Goal: Information Seeking & Learning: Learn about a topic

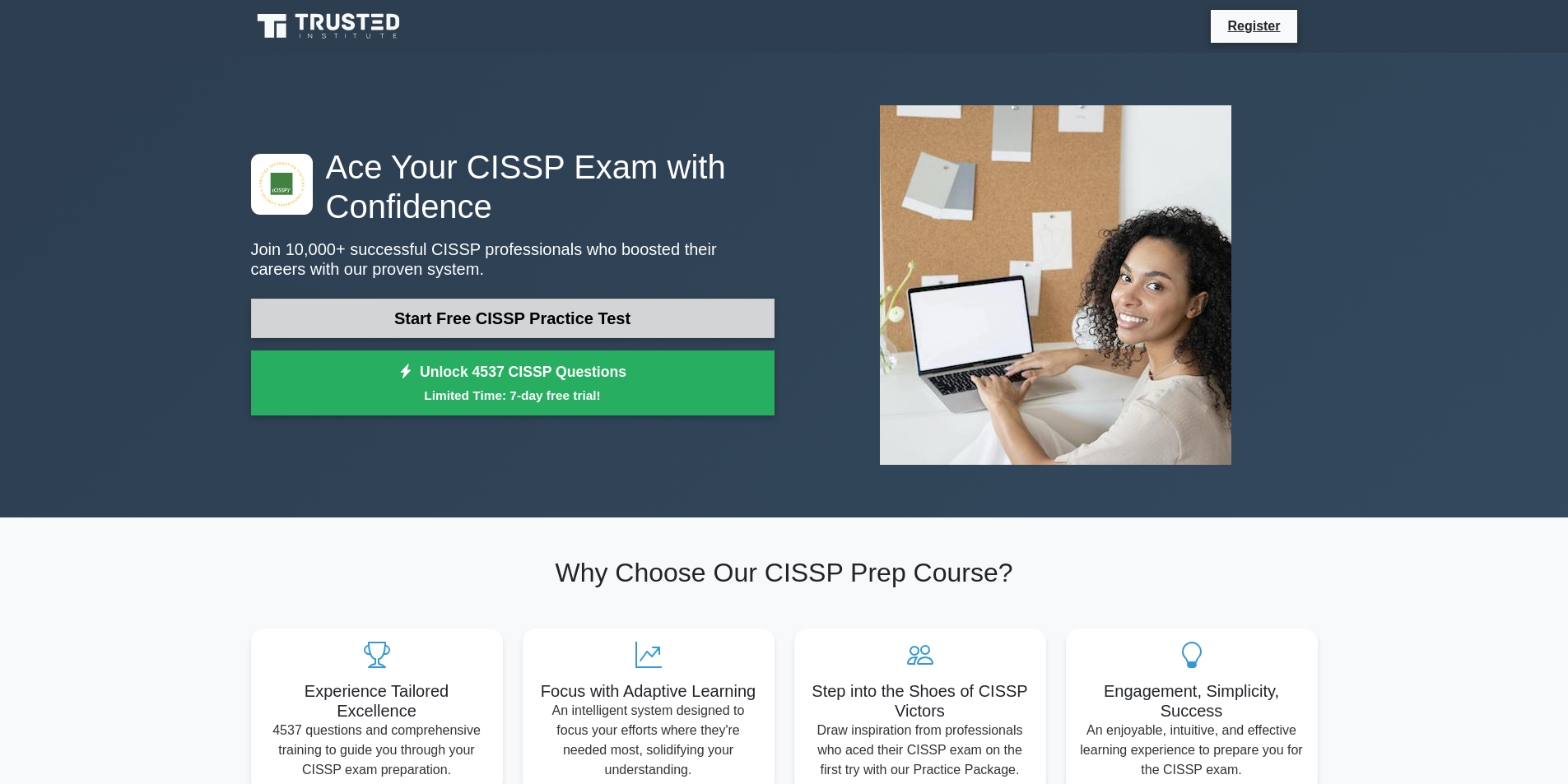
click at [703, 302] on link "Start Free CISSP Practice Test" at bounding box center [512, 318] width 523 height 40
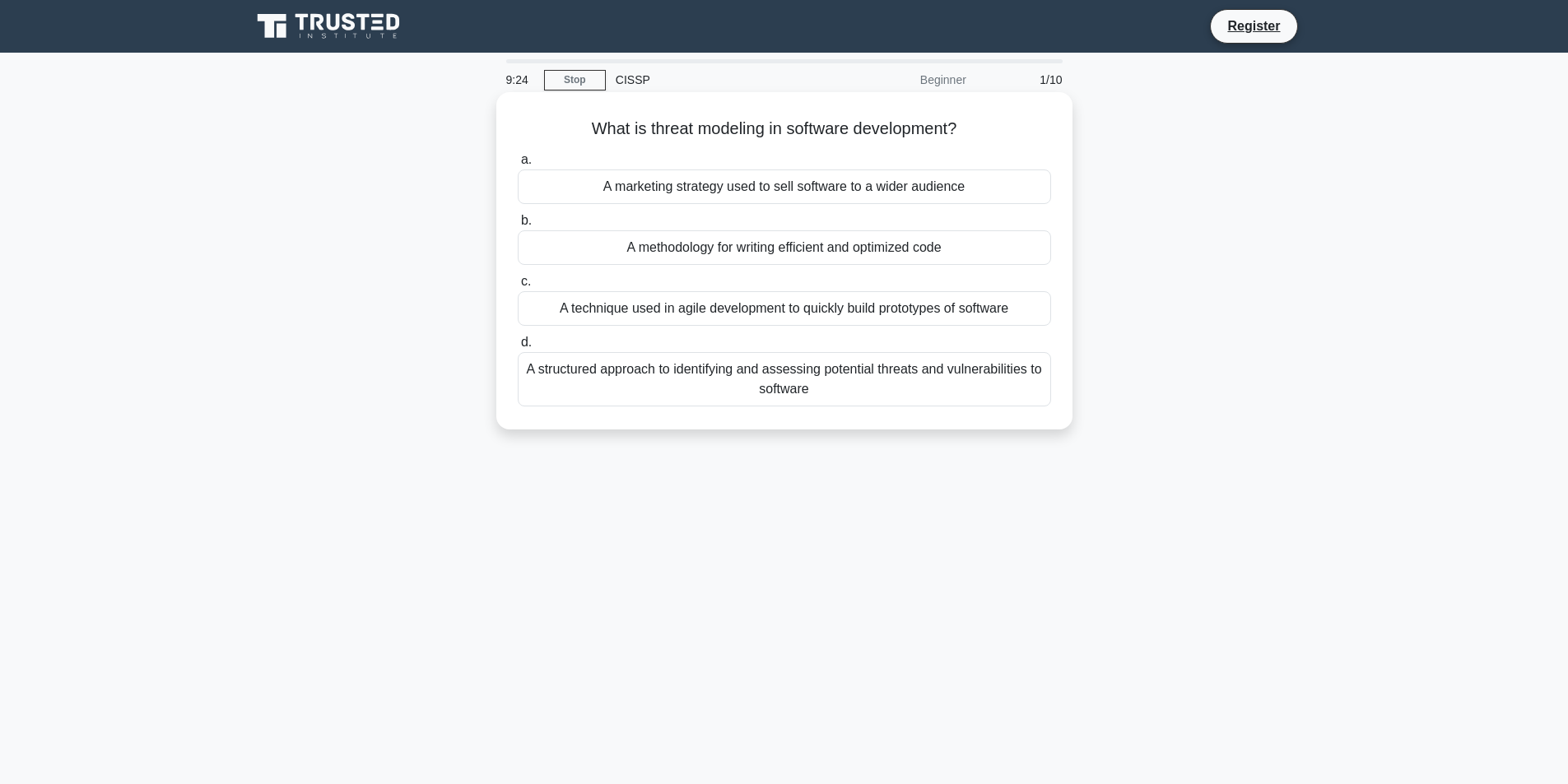
click at [907, 377] on div "A structured approach to identifying and assessing potential threats and vulner…" at bounding box center [784, 379] width 533 height 54
click at [517, 348] on input "d. A structured approach to identifying and assessing potential threats and vul…" at bounding box center [517, 342] width 0 height 11
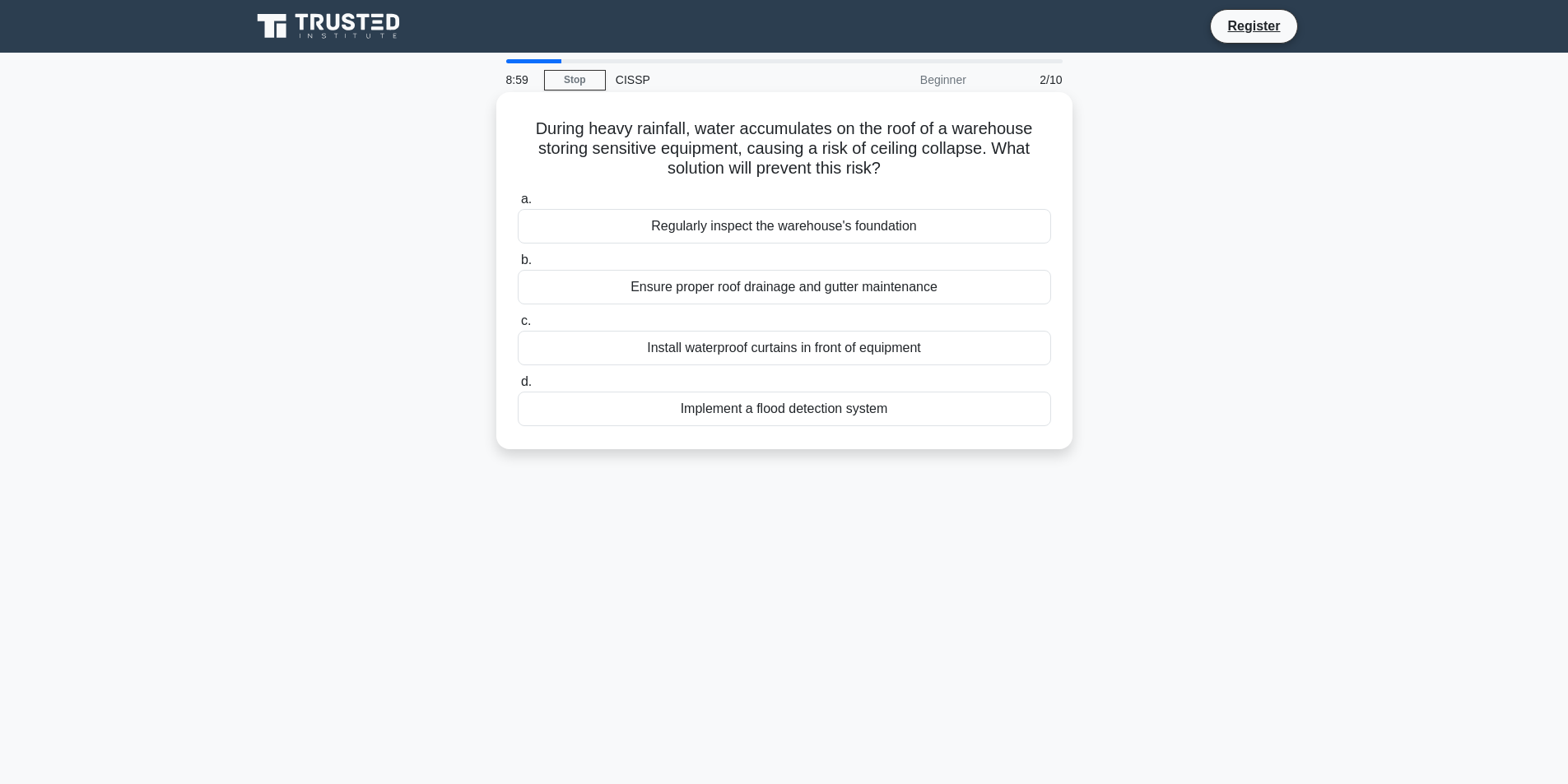
click at [875, 415] on div "Implement a flood detection system" at bounding box center [784, 408] width 533 height 35
click at [517, 388] on input "d. Implement a flood detection system" at bounding box center [517, 382] width 0 height 11
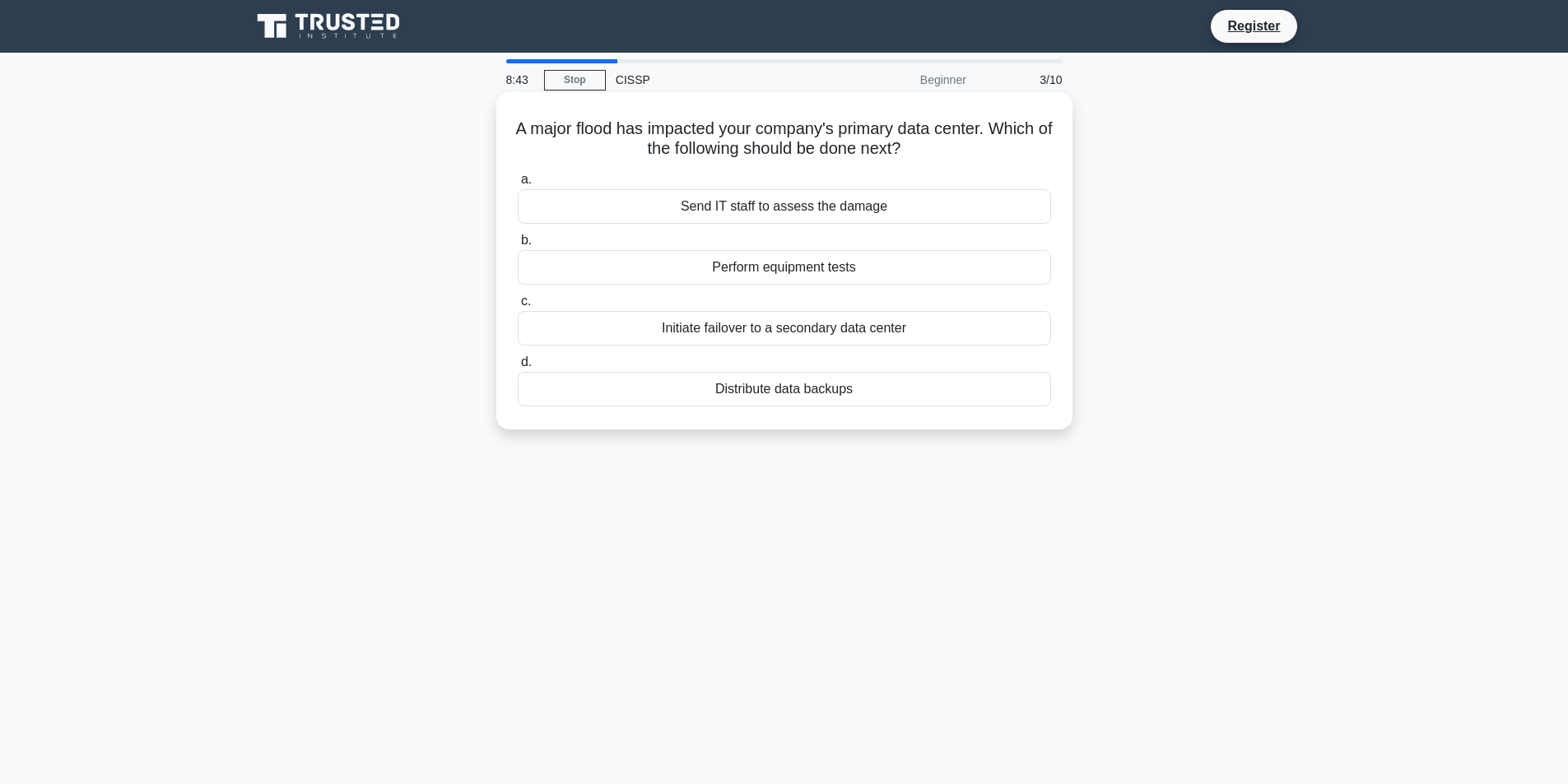
click at [919, 326] on div "Initiate failover to a secondary data center" at bounding box center [784, 328] width 533 height 35
click at [517, 306] on input "c. Initiate failover to a secondary data center" at bounding box center [517, 302] width 0 height 11
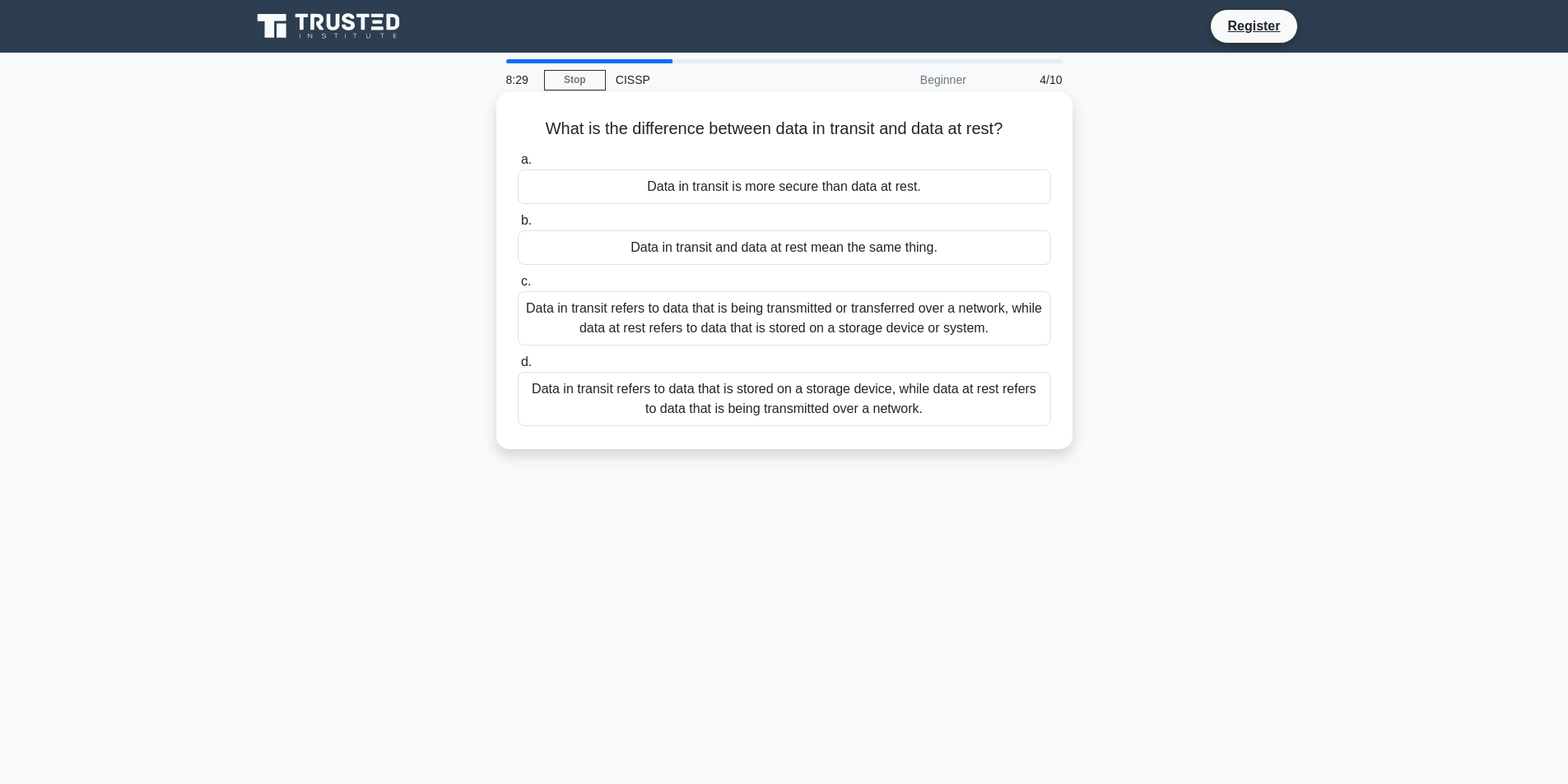
click at [988, 306] on div "Data in transit refers to data that is being transmitted or transferred over a …" at bounding box center [784, 318] width 533 height 54
click at [517, 287] on input "c. Data in transit refers to data that is being transmitted or transferred over…" at bounding box center [517, 282] width 0 height 11
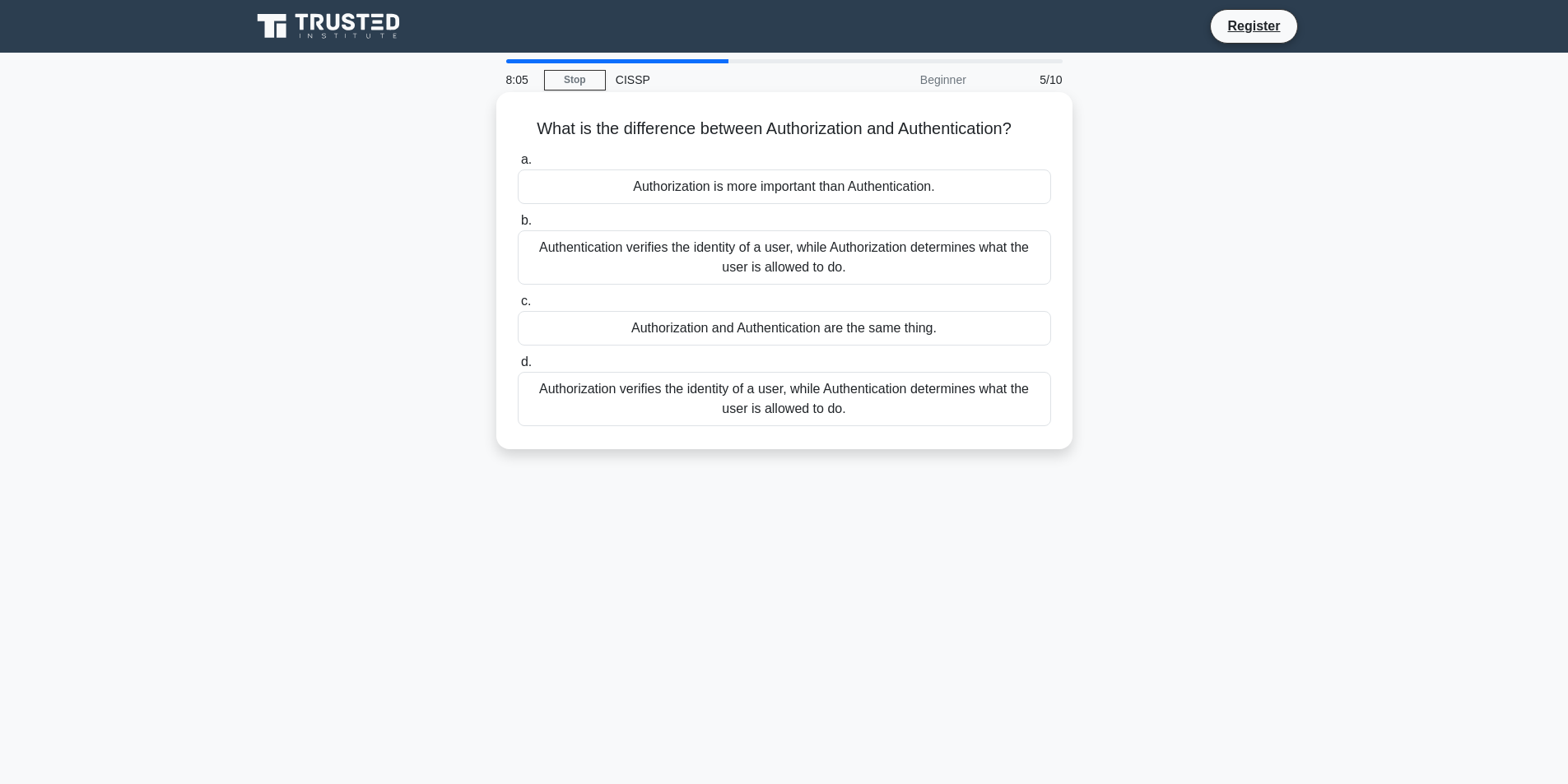
click at [994, 261] on div "Authentication verifies the identity of a user, while Authorization determines …" at bounding box center [784, 257] width 533 height 54
click at [517, 226] on input "b. Authentication verifies the identity of a user, while Authorization determin…" at bounding box center [517, 220] width 0 height 11
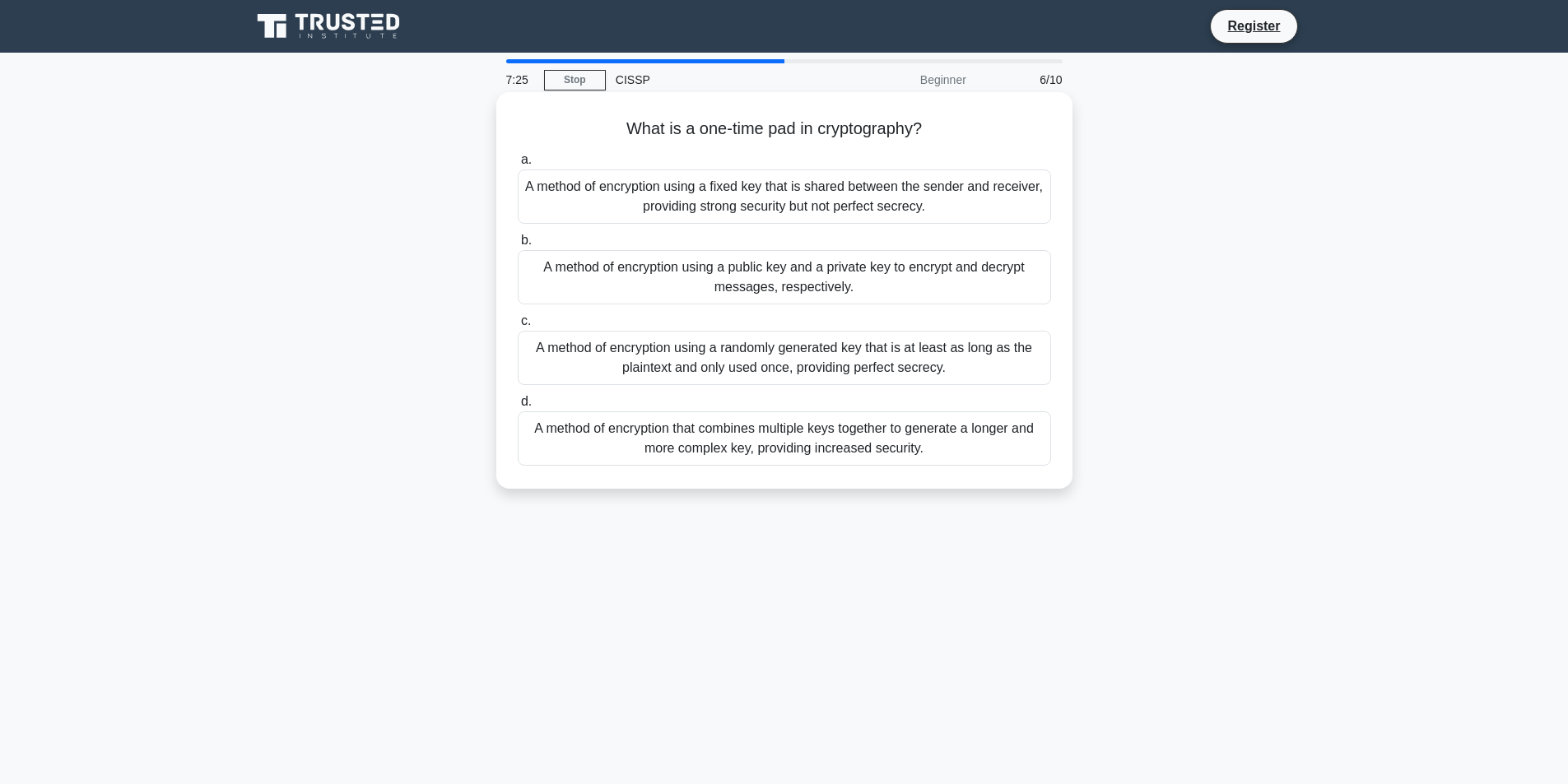
click at [984, 192] on div "A method of encryption using a fixed key that is shared between the sender and …" at bounding box center [784, 196] width 533 height 54
click at [517, 165] on input "a. A method of encryption using a fixed key that is shared between the sender a…" at bounding box center [517, 159] width 0 height 11
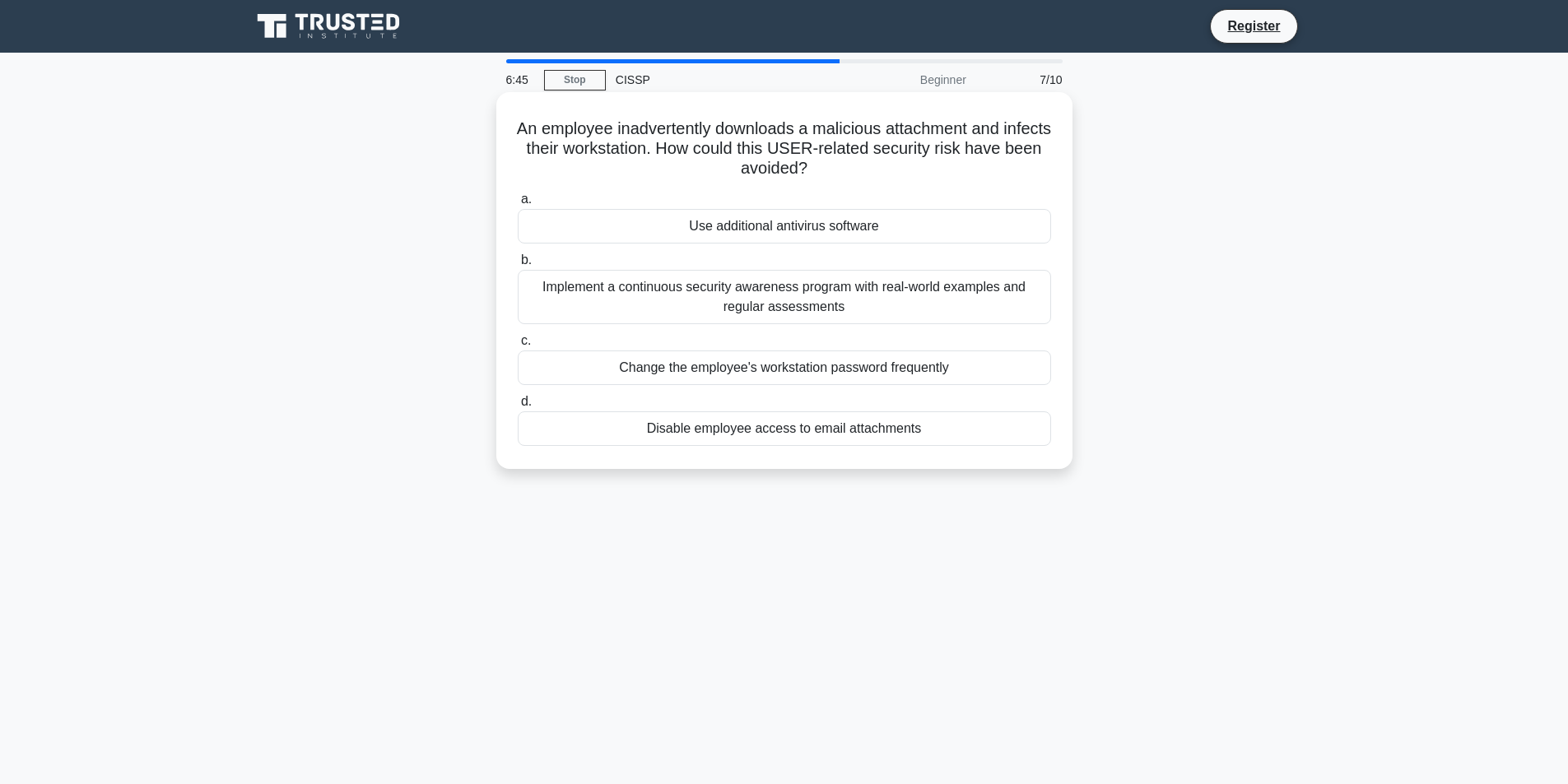
click at [977, 296] on div "Implement a continuous security awareness program with real-world examples and …" at bounding box center [784, 297] width 533 height 54
click at [517, 266] on input "b. Implement a continuous security awareness program with real-world examples a…" at bounding box center [517, 260] width 0 height 11
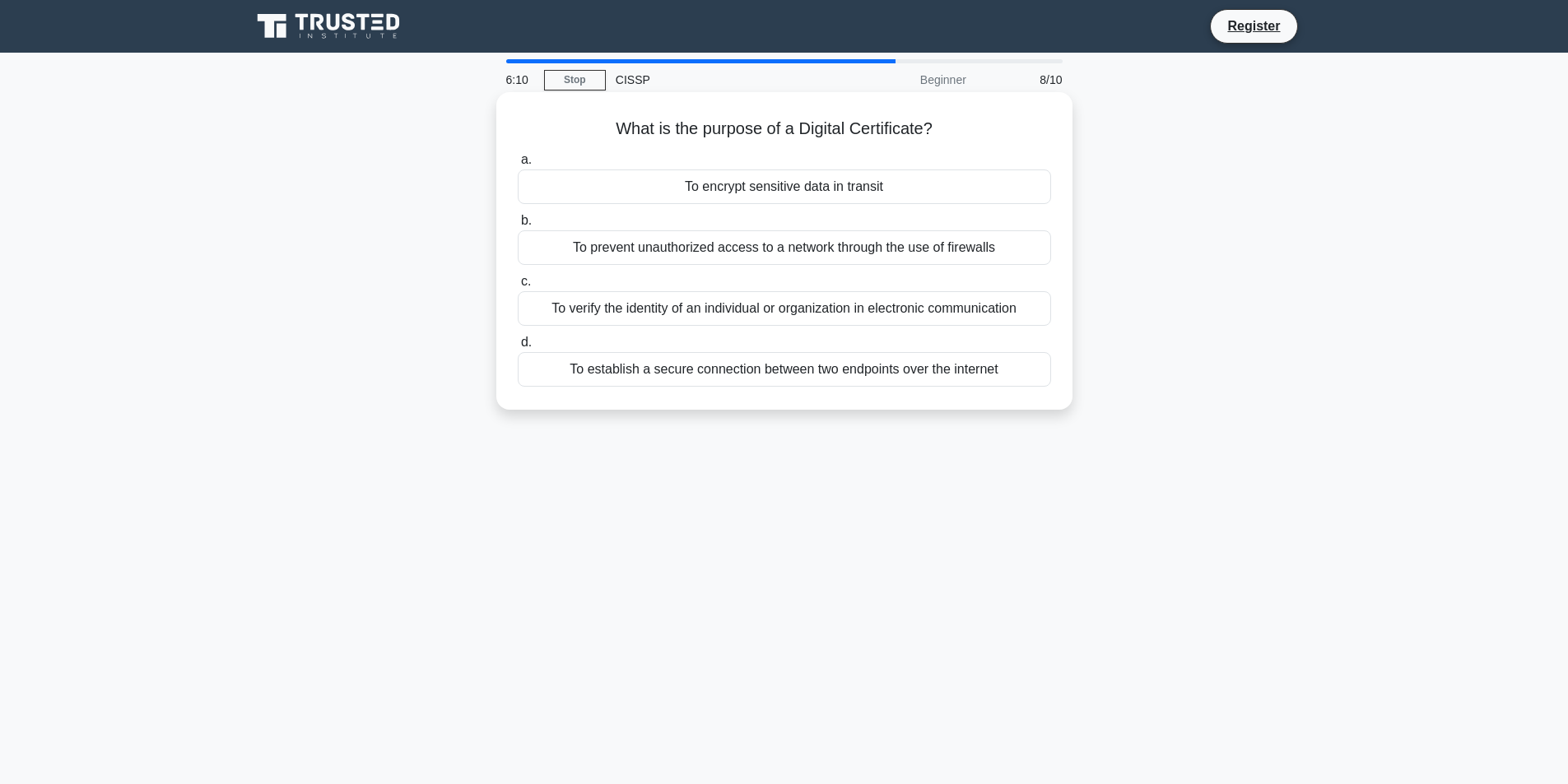
click at [891, 311] on div "To verify the identity of an individual or organization in electronic communica…" at bounding box center [784, 308] width 533 height 35
click at [517, 287] on input "c. To verify the identity of an individual or organization in electronic commun…" at bounding box center [517, 282] width 0 height 11
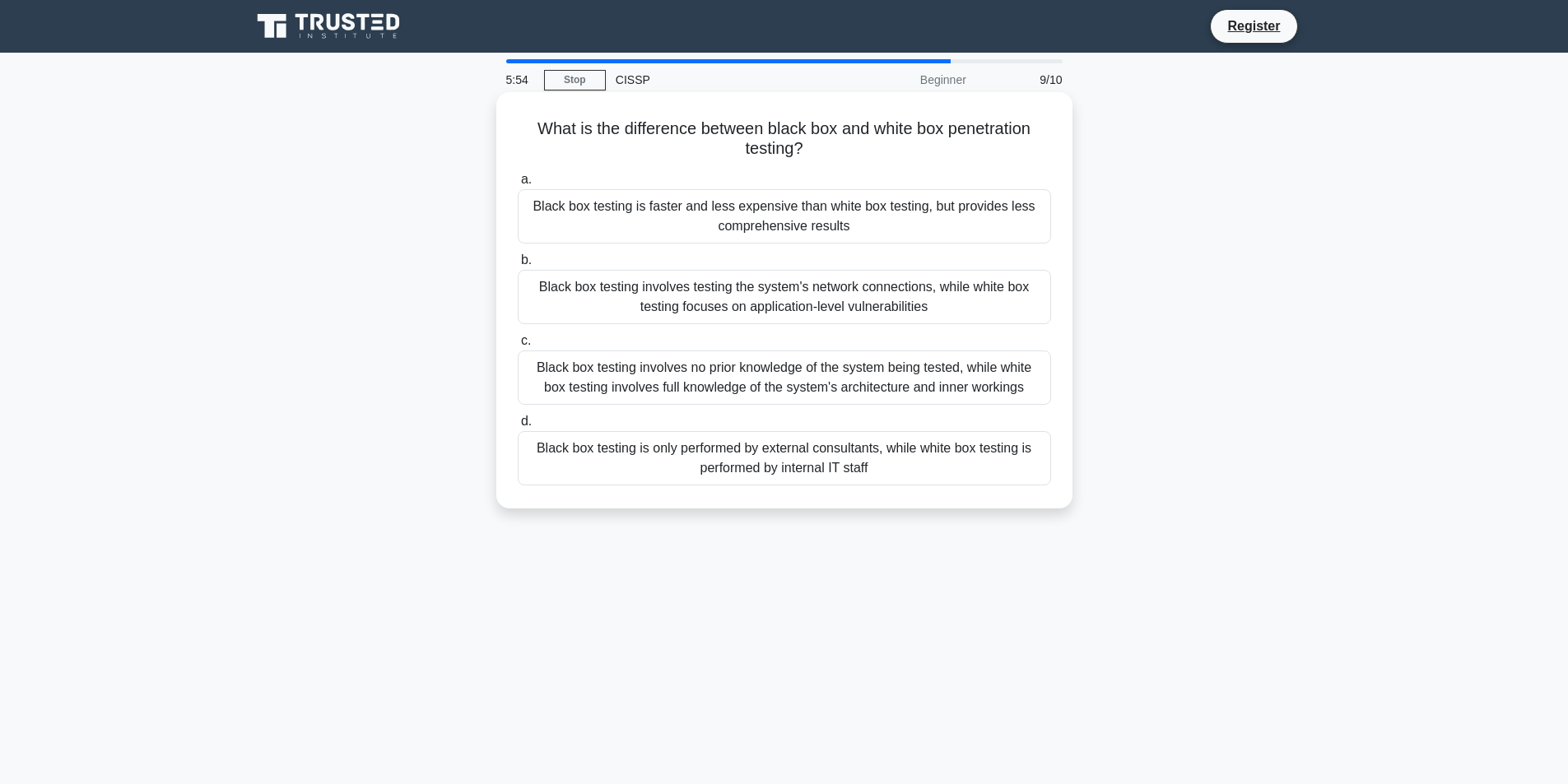
click at [957, 389] on div "Black box testing involves no prior knowledge of the system being tested, while…" at bounding box center [784, 377] width 533 height 54
click at [517, 346] on input "c. Black box testing involves no prior knowledge of the system being tested, wh…" at bounding box center [517, 340] width 0 height 11
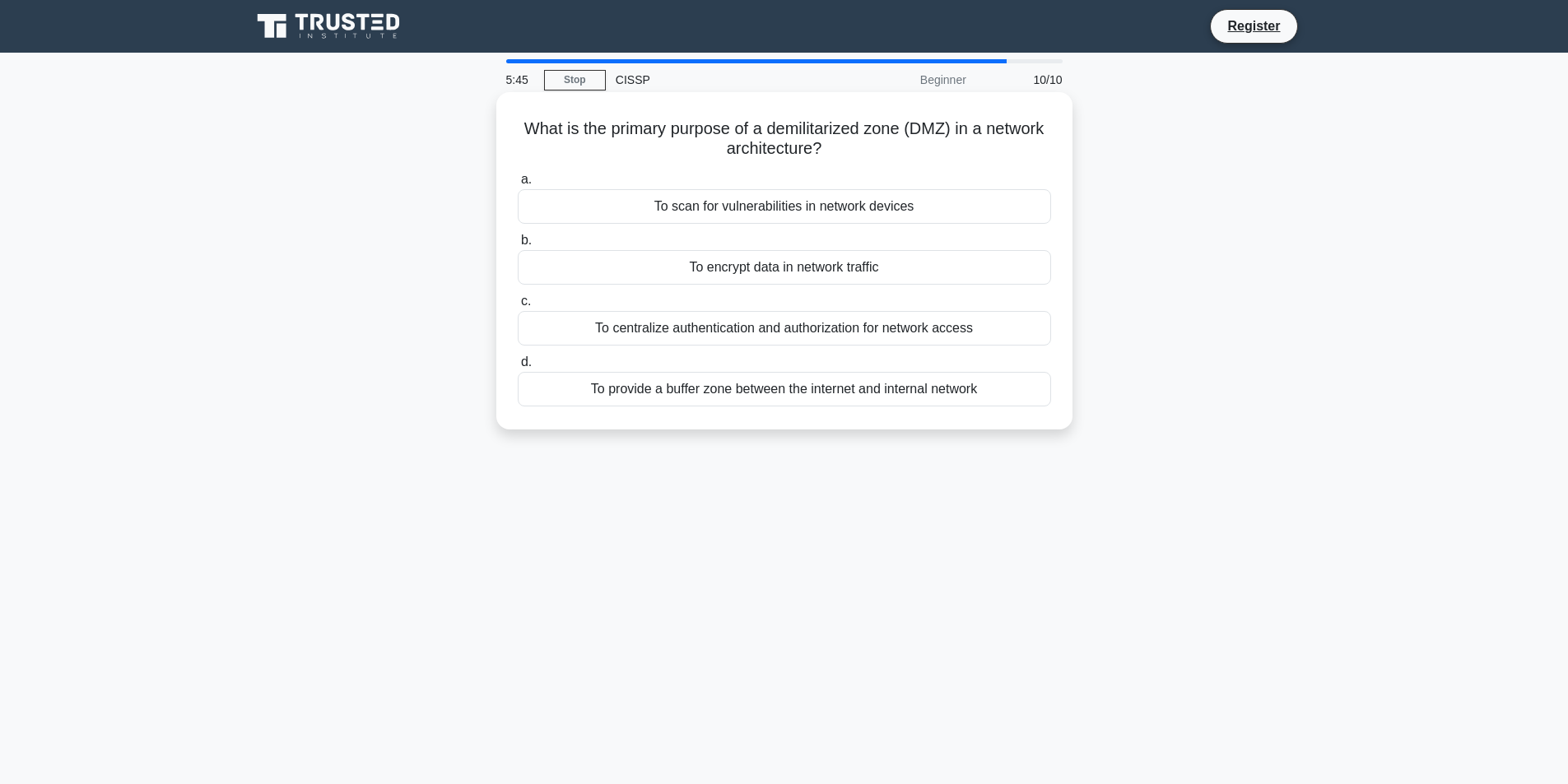
click at [1035, 395] on div "To provide a buffer zone between the internet and internal network" at bounding box center [784, 389] width 533 height 35
click at [517, 368] on input "d. To provide a buffer zone between the internet and internal network" at bounding box center [517, 362] width 0 height 11
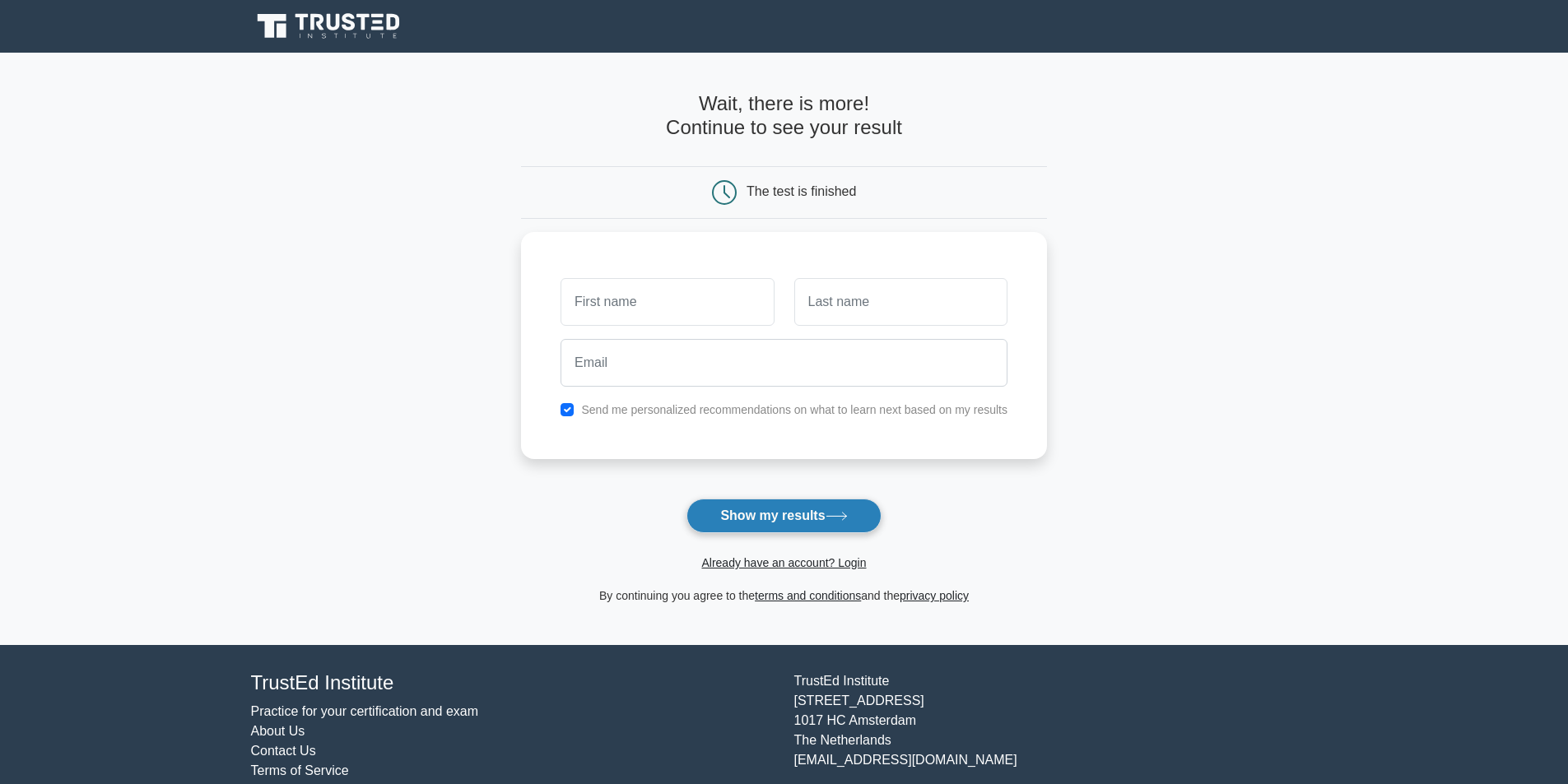
click at [810, 513] on button "Show my results" at bounding box center [784, 515] width 194 height 35
type input "Manolo"
type input "Garcia"
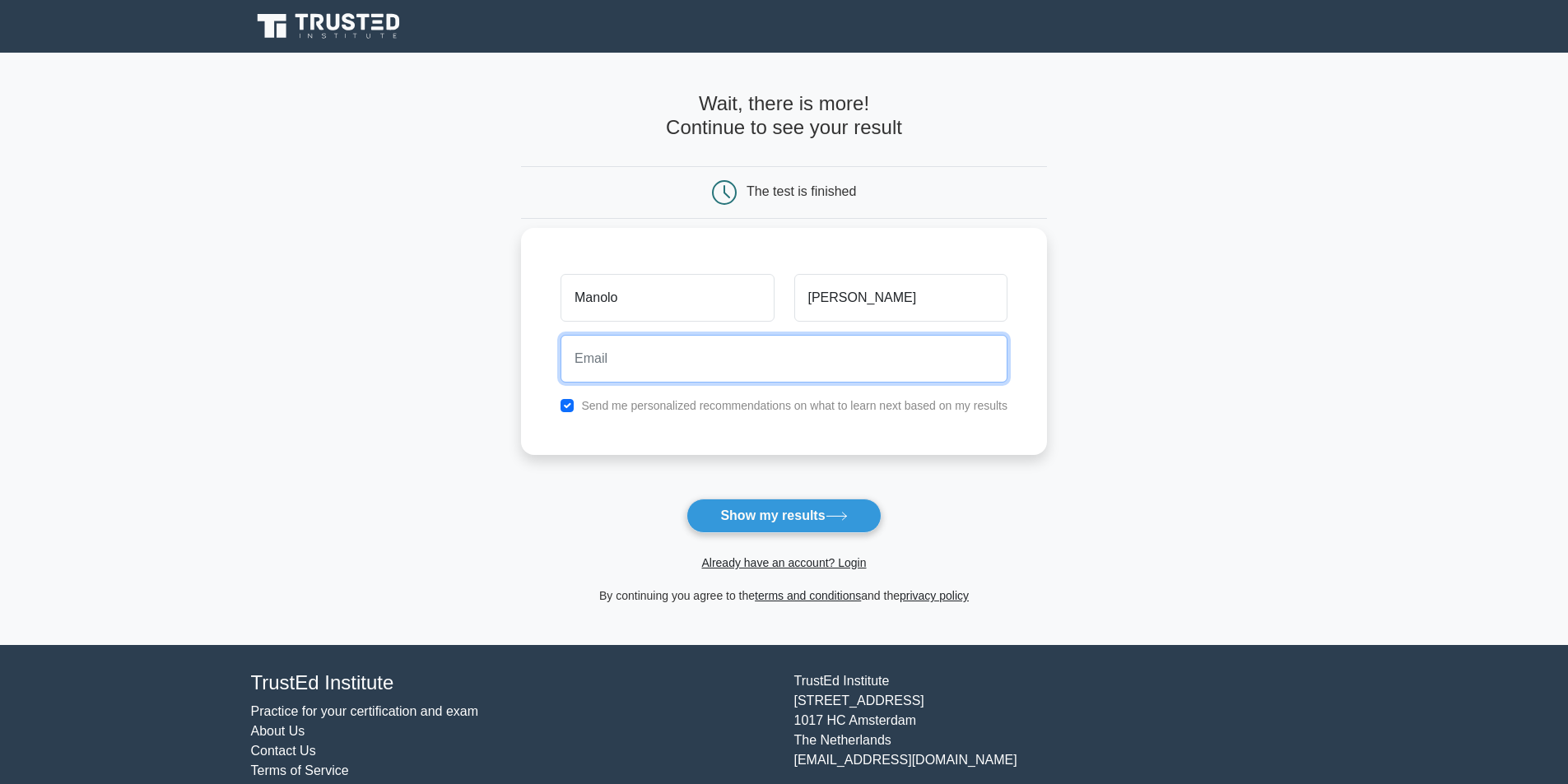
paste input "gejer74052@futebr.com"
type input "gejer74052@futebr.com"
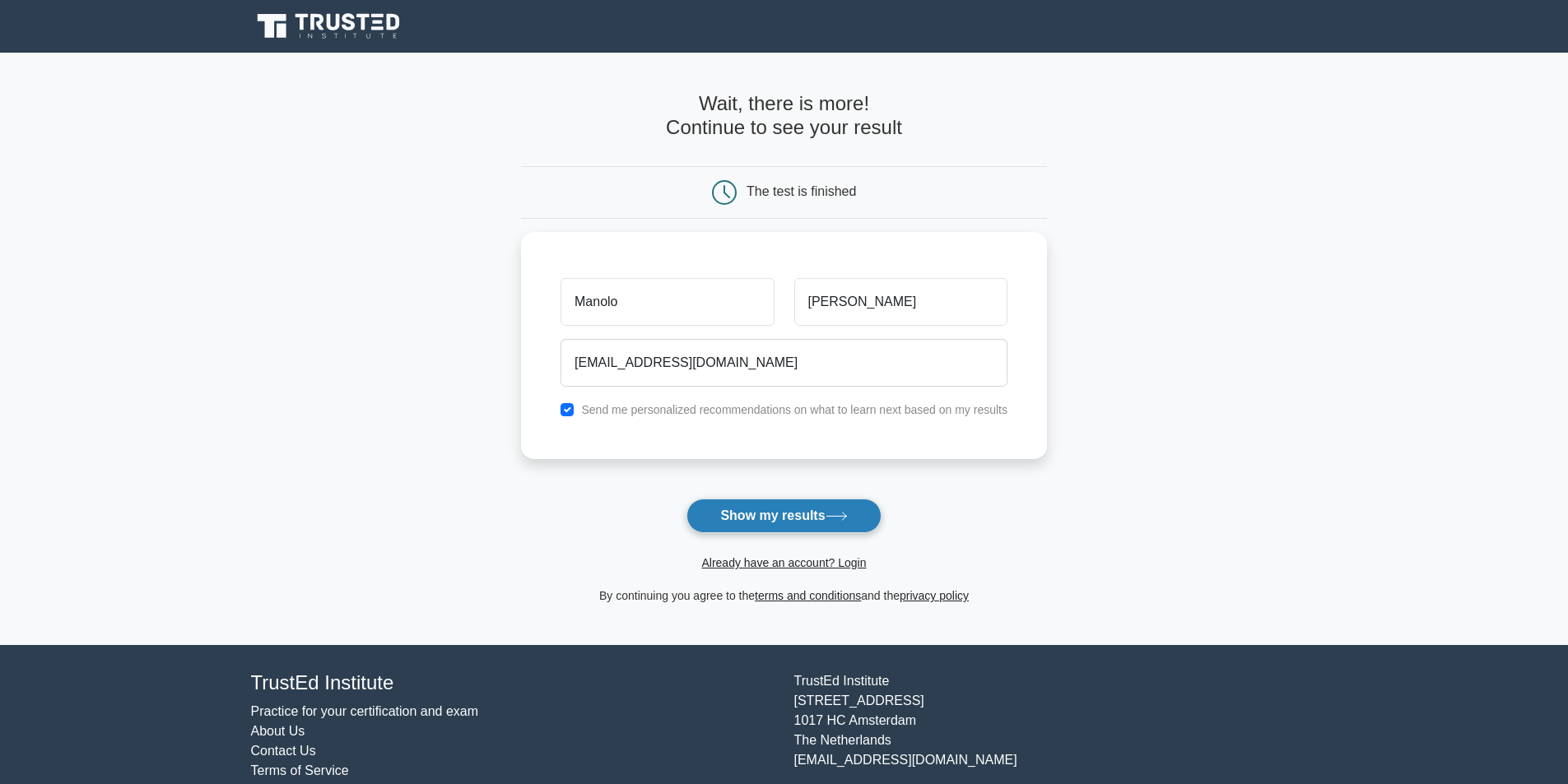
click at [818, 518] on button "Show my results" at bounding box center [784, 515] width 194 height 35
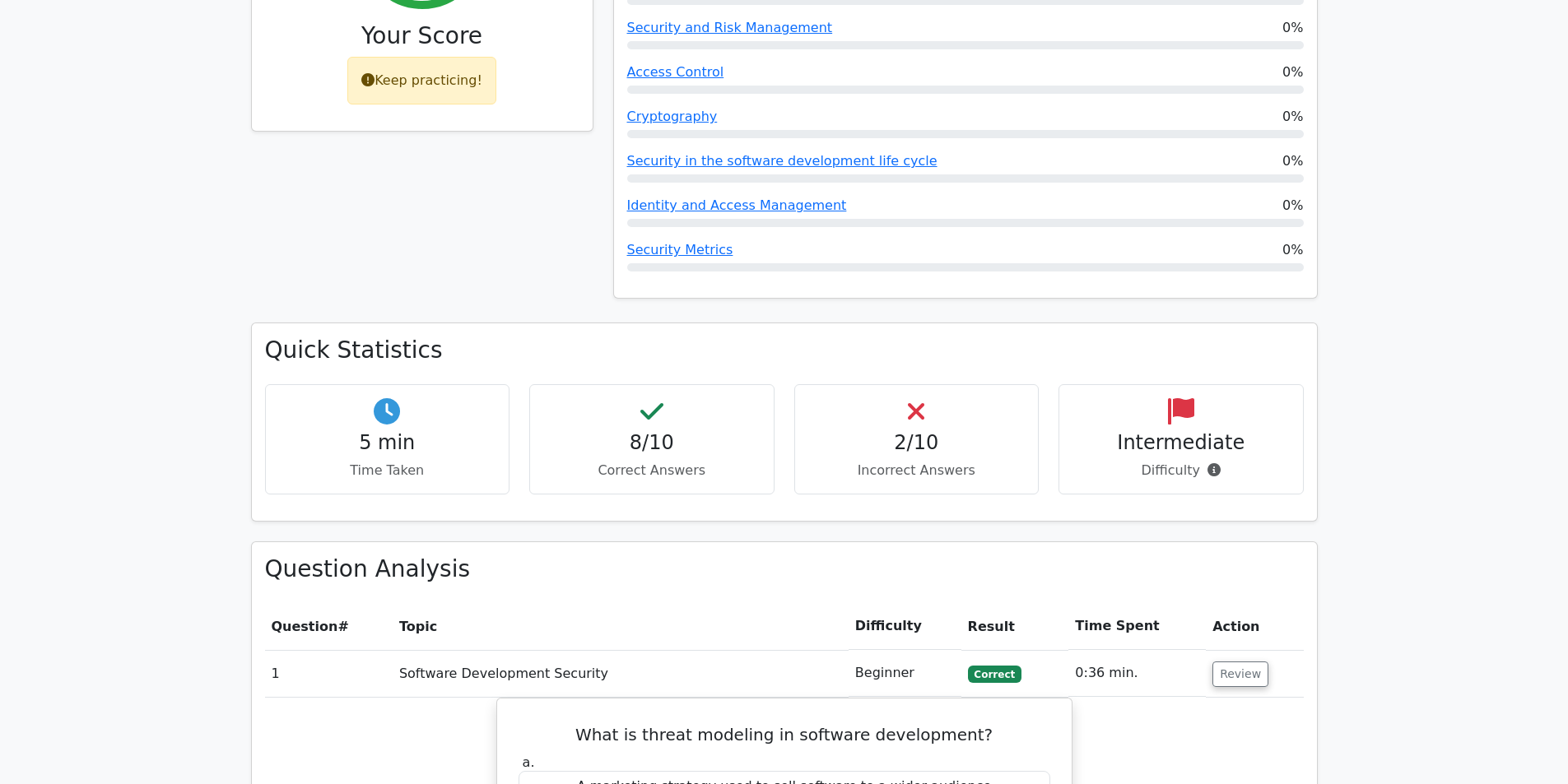
scroll to position [823, 0]
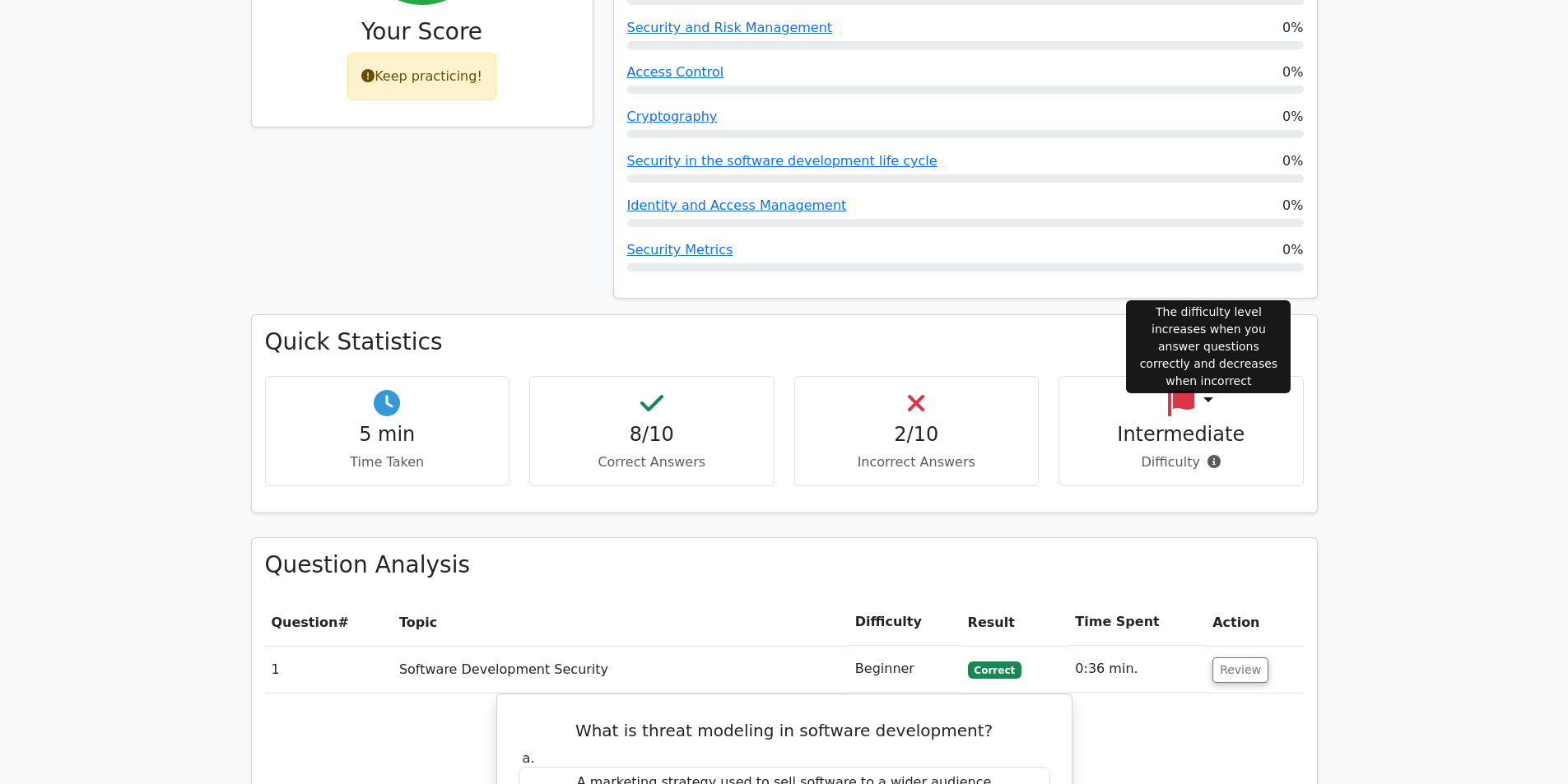
click at [1208, 455] on icon at bounding box center [1214, 461] width 13 height 13
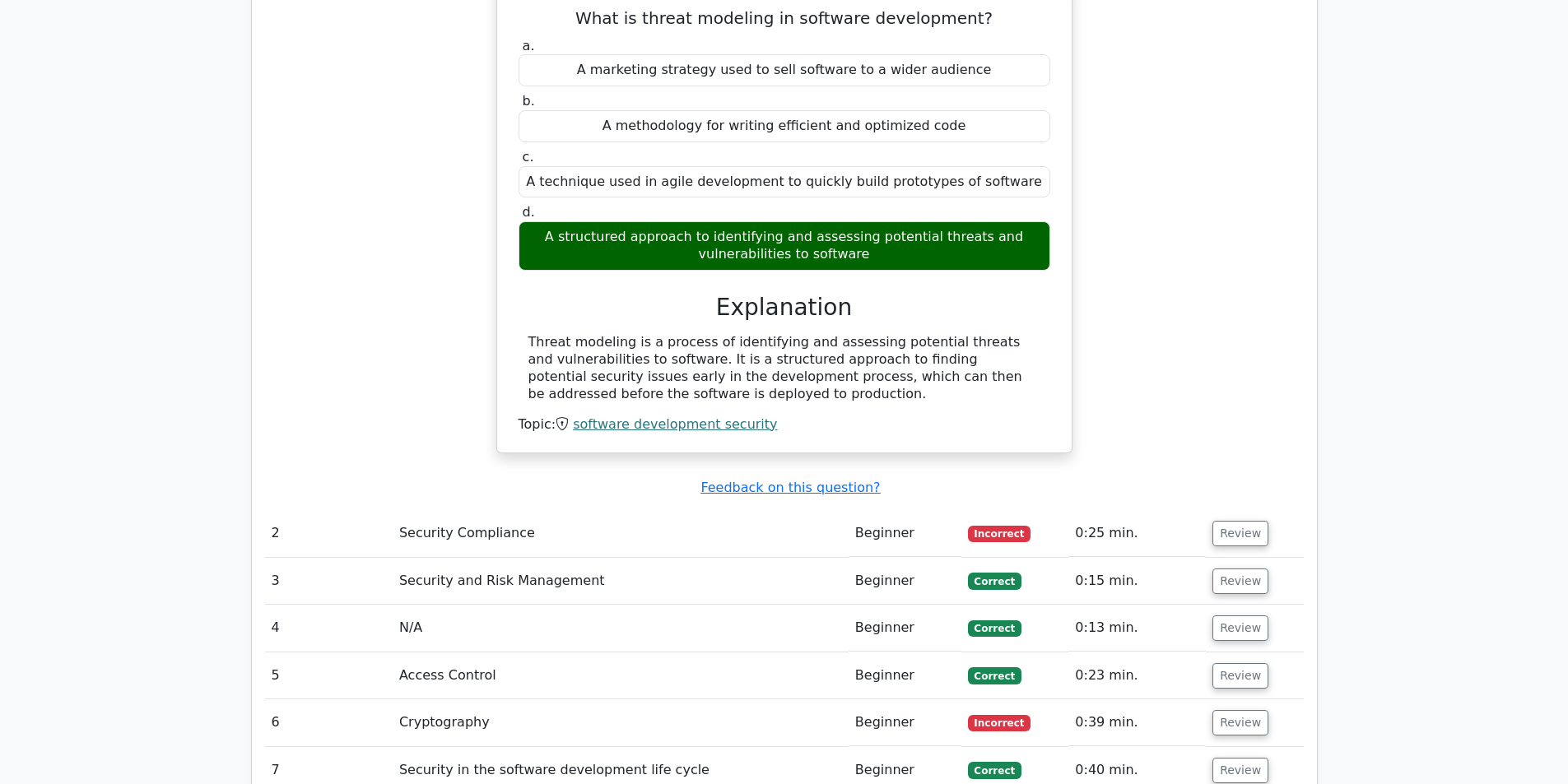
scroll to position [1520, 0]
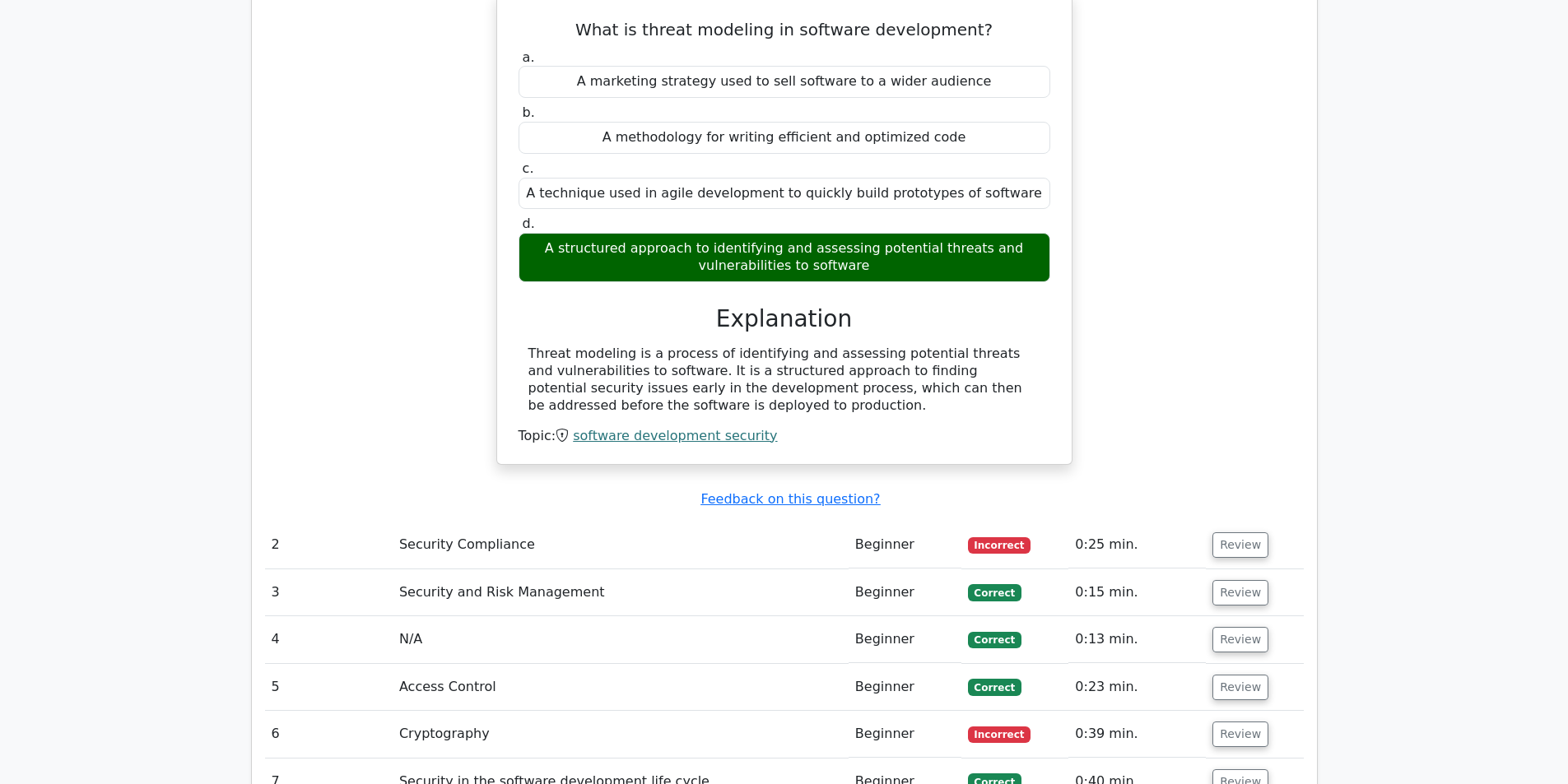
click at [463, 521] on td "Security Compliance" at bounding box center [620, 544] width 456 height 46
click at [1239, 532] on button "Review" at bounding box center [1241, 545] width 56 height 26
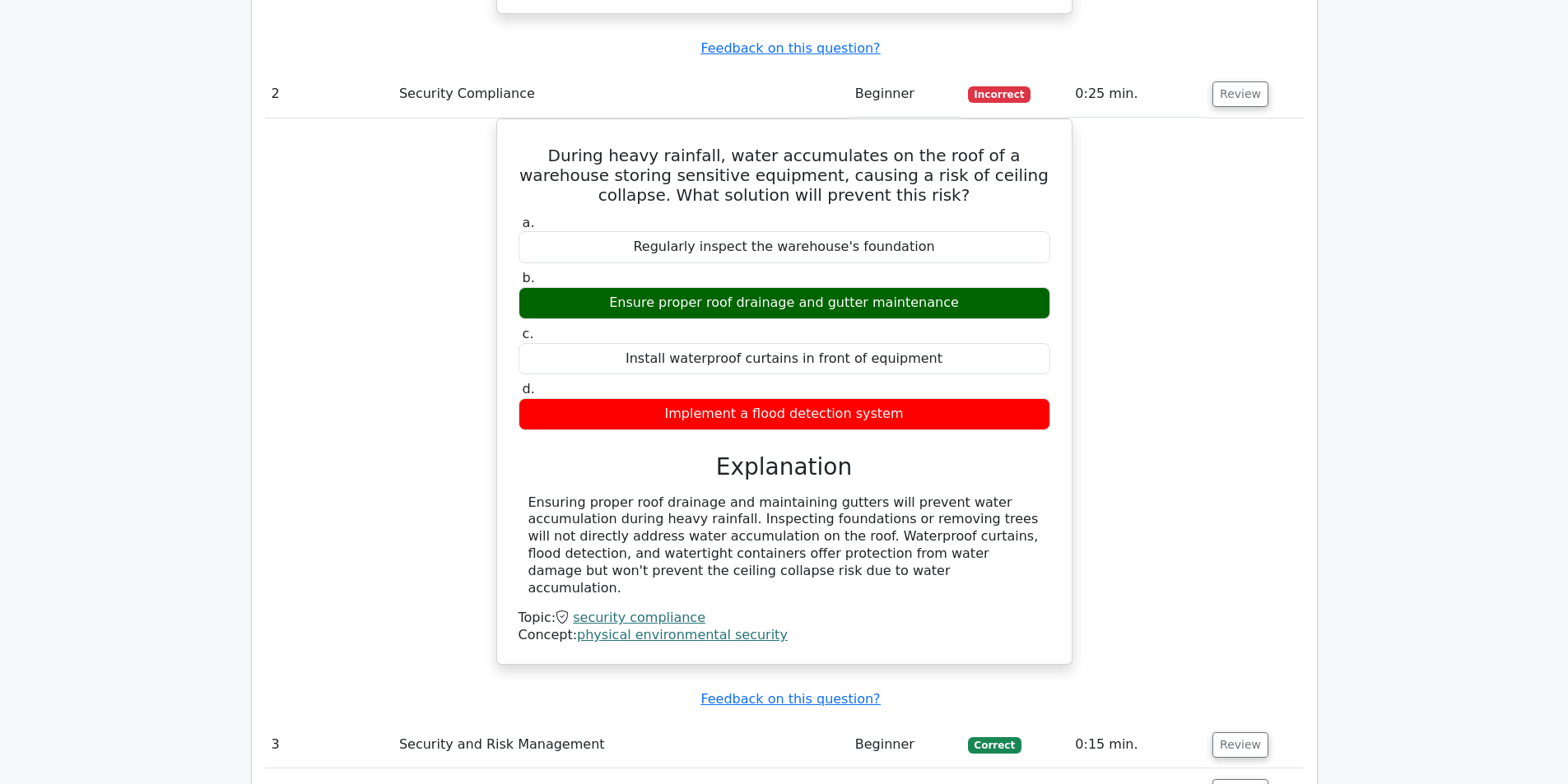
scroll to position [1931, 0]
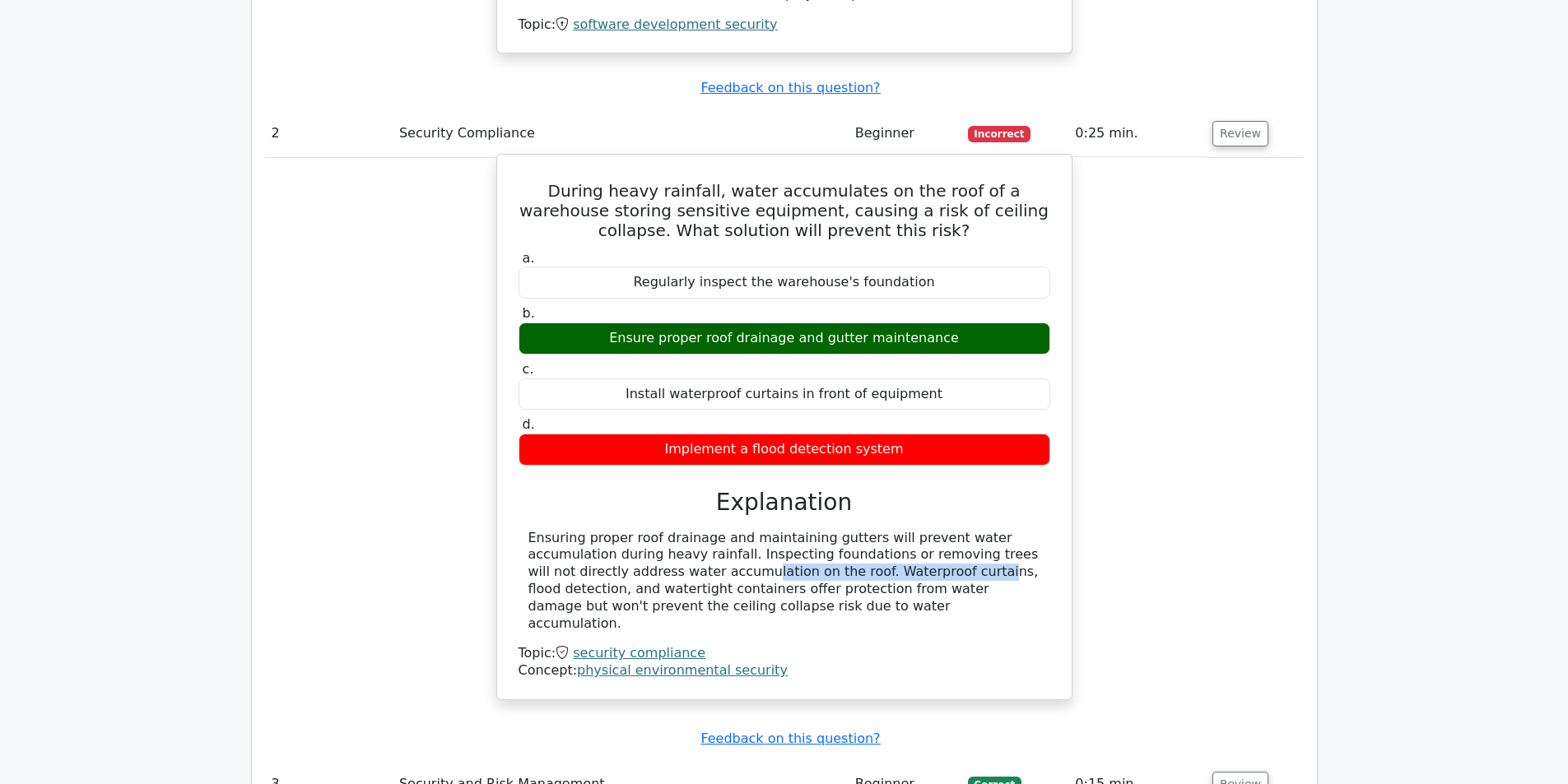
drag, startPoint x: 723, startPoint y: 516, endPoint x: 1009, endPoint y: 494, distance: 286.8
click at [1009, 530] on div "Ensuring proper roof drainage and maintaining gutters will prevent water accumu…" at bounding box center [784, 581] width 512 height 103
click at [969, 530] on div "Ensuring proper roof drainage and maintaining gutters will prevent water accumu…" at bounding box center [784, 581] width 512 height 103
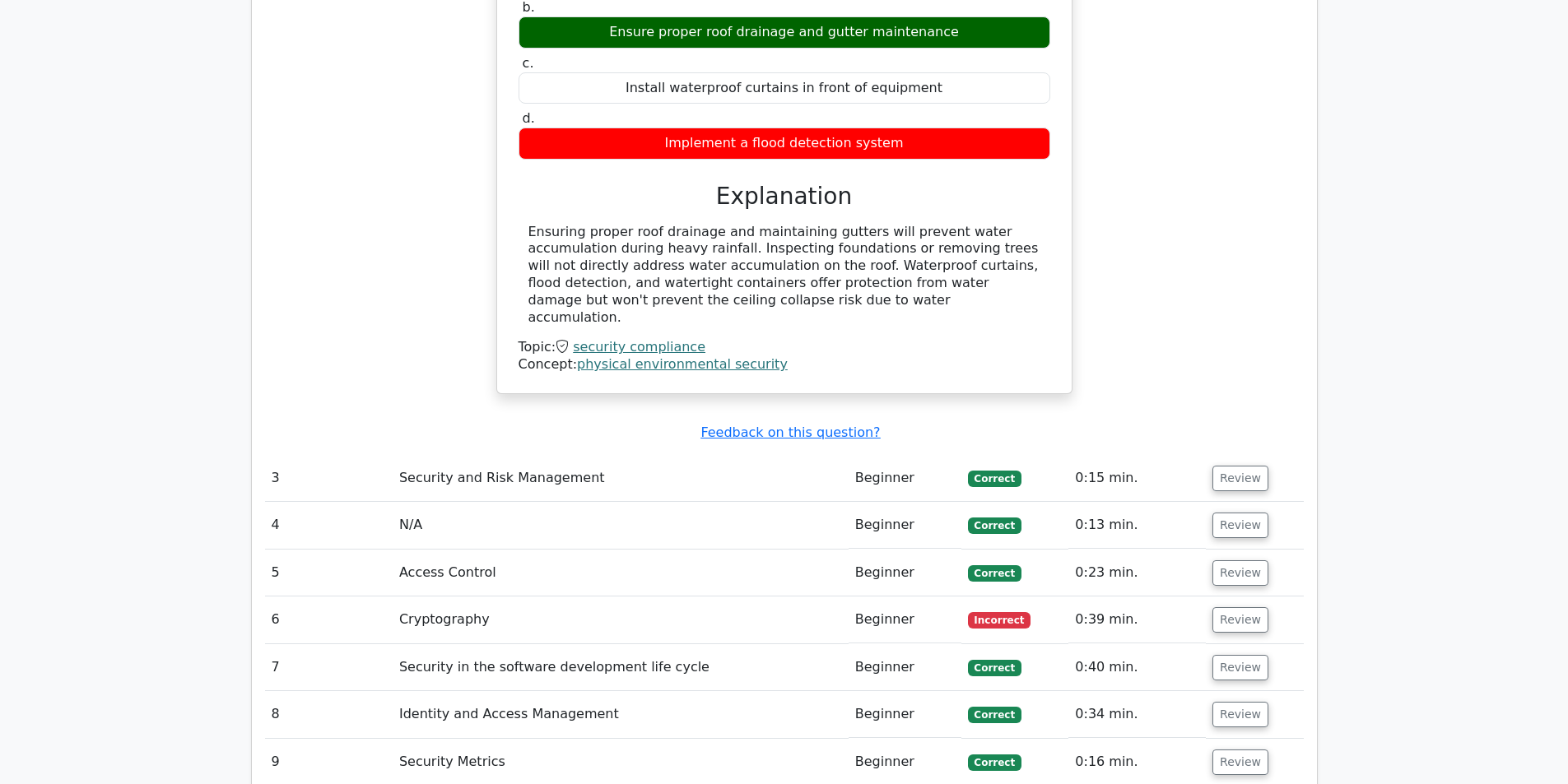
scroll to position [2260, 0]
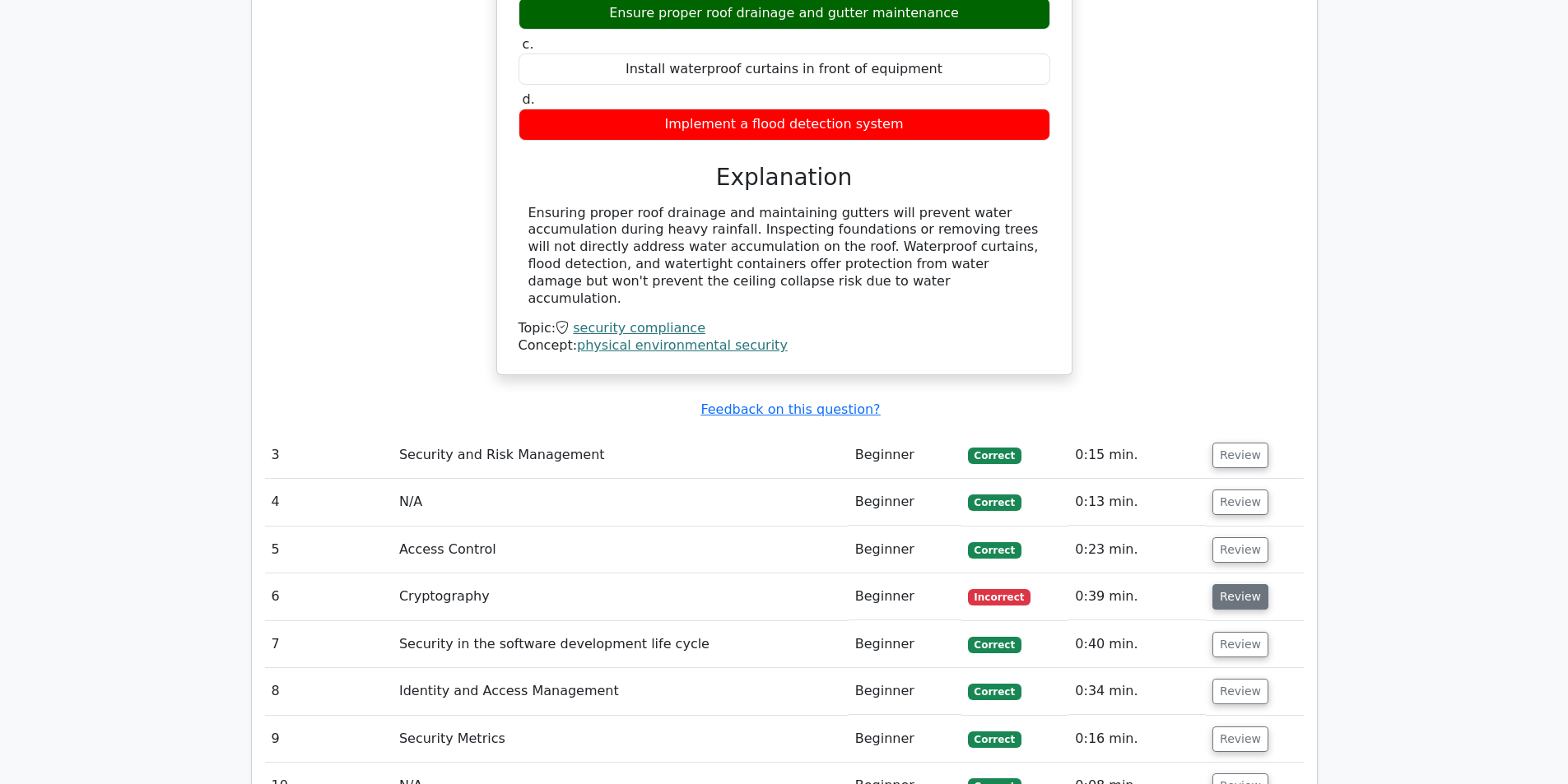
click at [1229, 584] on button "Review" at bounding box center [1241, 597] width 56 height 26
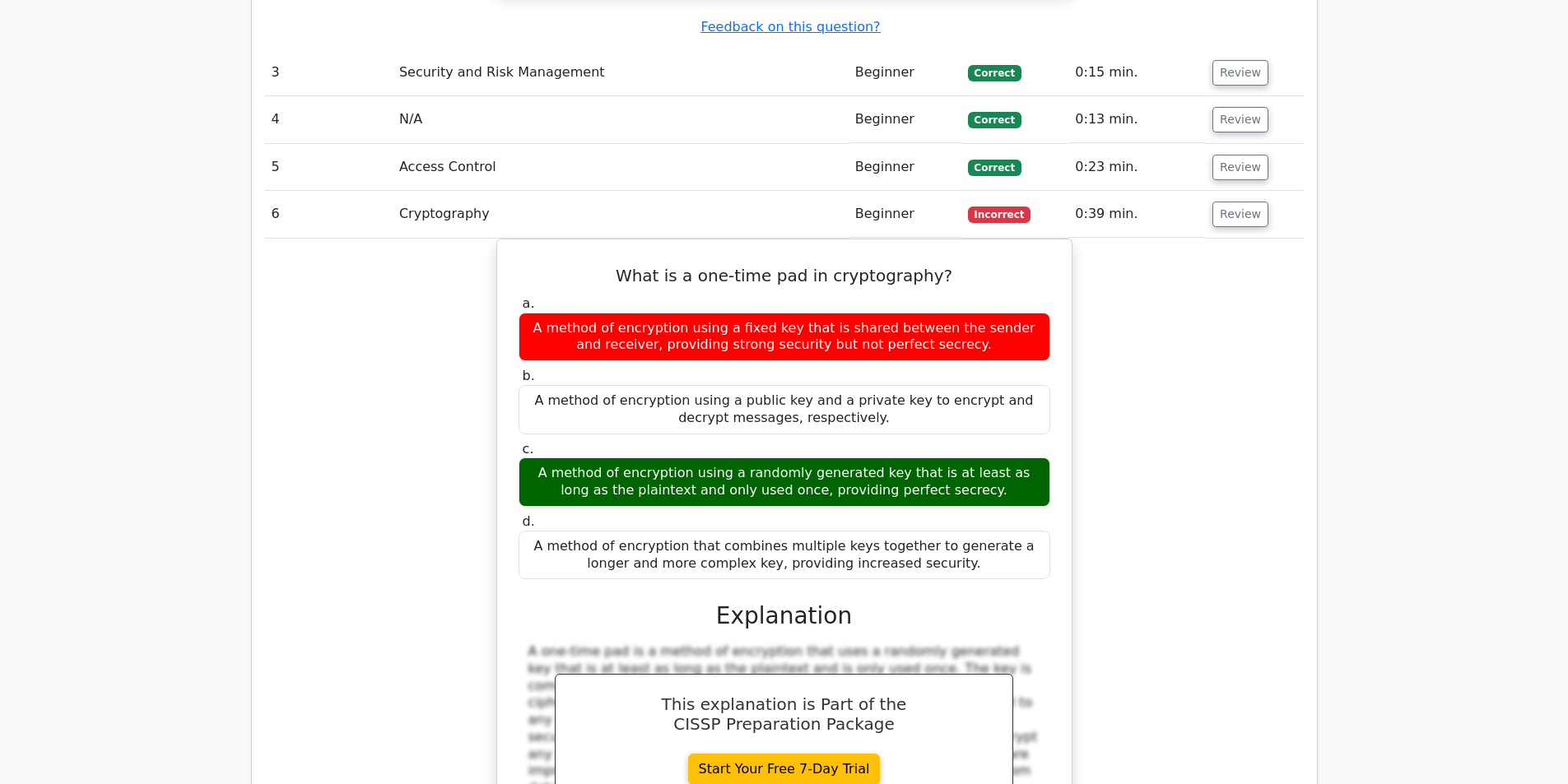
scroll to position [2671, 0]
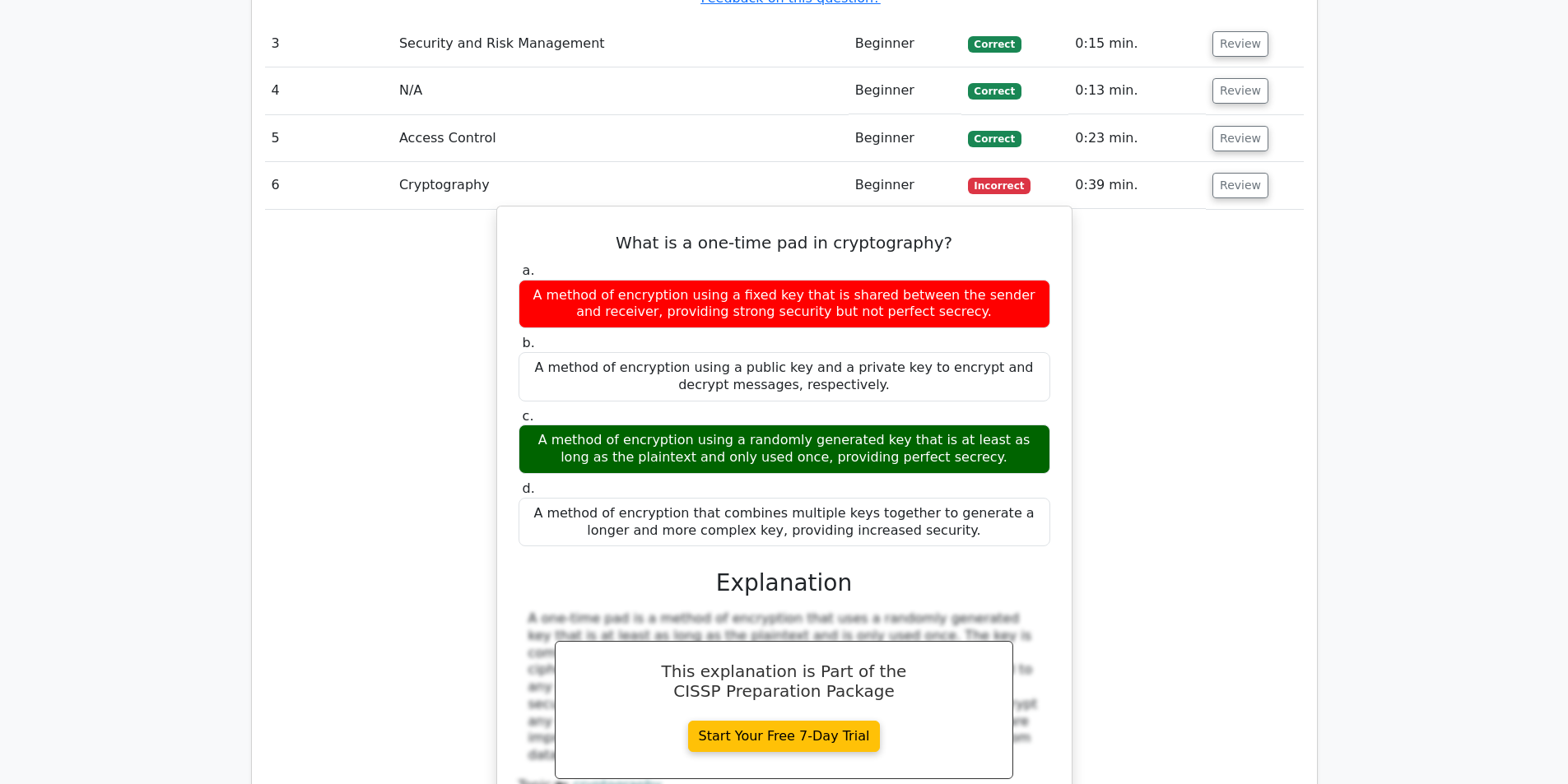
drag, startPoint x: 524, startPoint y: 352, endPoint x: 968, endPoint y: 336, distance: 444.3
click at [968, 408] on label "c. A method of encryption using a randomly generated key that is at least as lo…" at bounding box center [784, 441] width 531 height 66
drag, startPoint x: 1027, startPoint y: 356, endPoint x: 540, endPoint y: 371, distance: 487.2
click at [540, 424] on div "A method of encryption using a randomly generated key that is at least as long …" at bounding box center [784, 449] width 531 height 49
click at [621, 424] on div "A method of encryption using a randomly generated key that is at least as long …" at bounding box center [784, 449] width 531 height 49
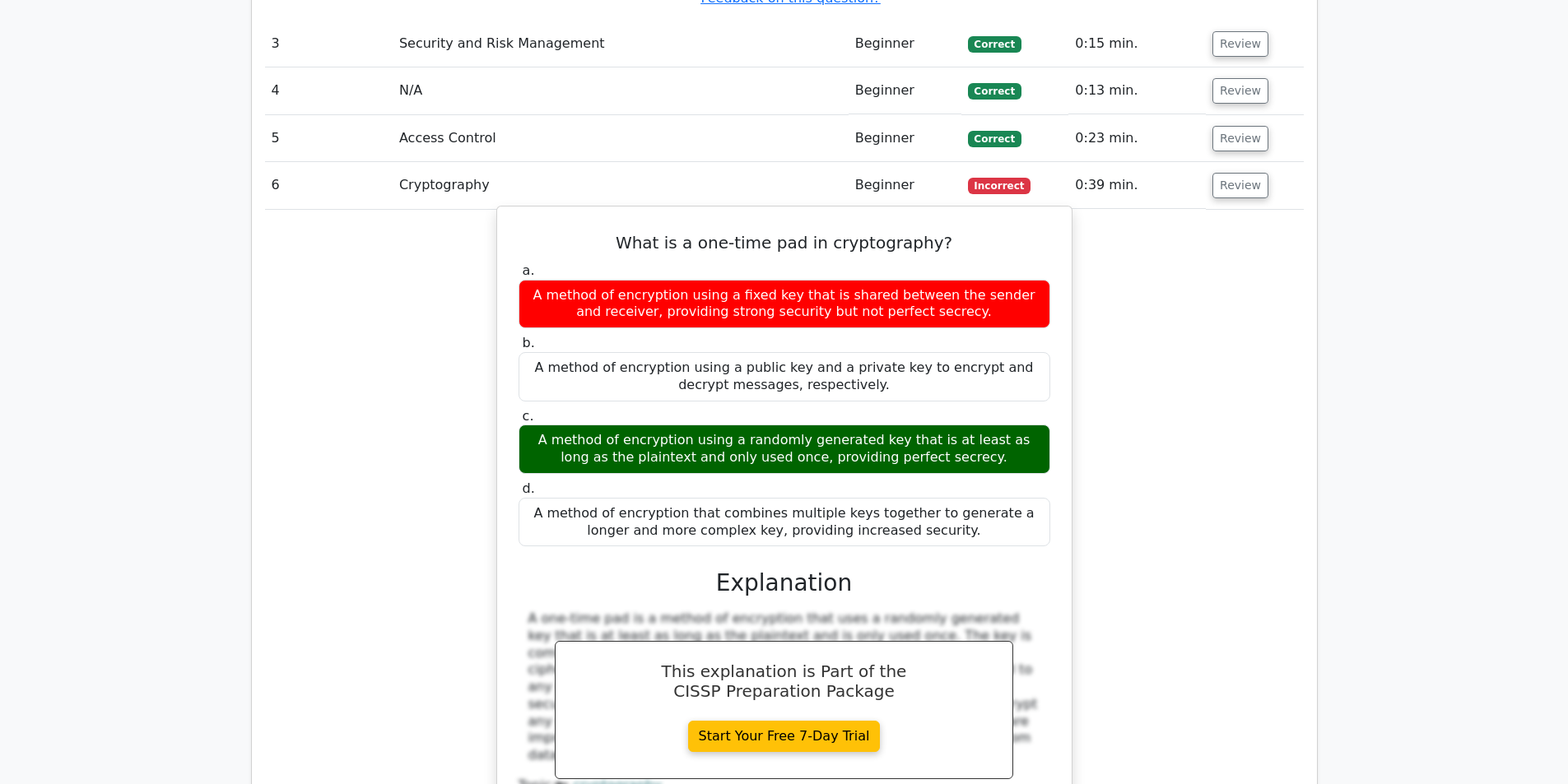
drag, startPoint x: 634, startPoint y: 378, endPoint x: 938, endPoint y: 376, distance: 304.0
click at [938, 424] on div "A method of encryption using a randomly generated key that is at least as long …" at bounding box center [784, 449] width 531 height 49
click at [670, 424] on div "A method of encryption using a randomly generated key that is at least as long …" at bounding box center [784, 449] width 531 height 49
drag, startPoint x: 632, startPoint y: 377, endPoint x: 963, endPoint y: 390, distance: 331.3
click at [963, 424] on div "A method of encryption using a randomly generated key that is at least as long …" at bounding box center [784, 449] width 531 height 49
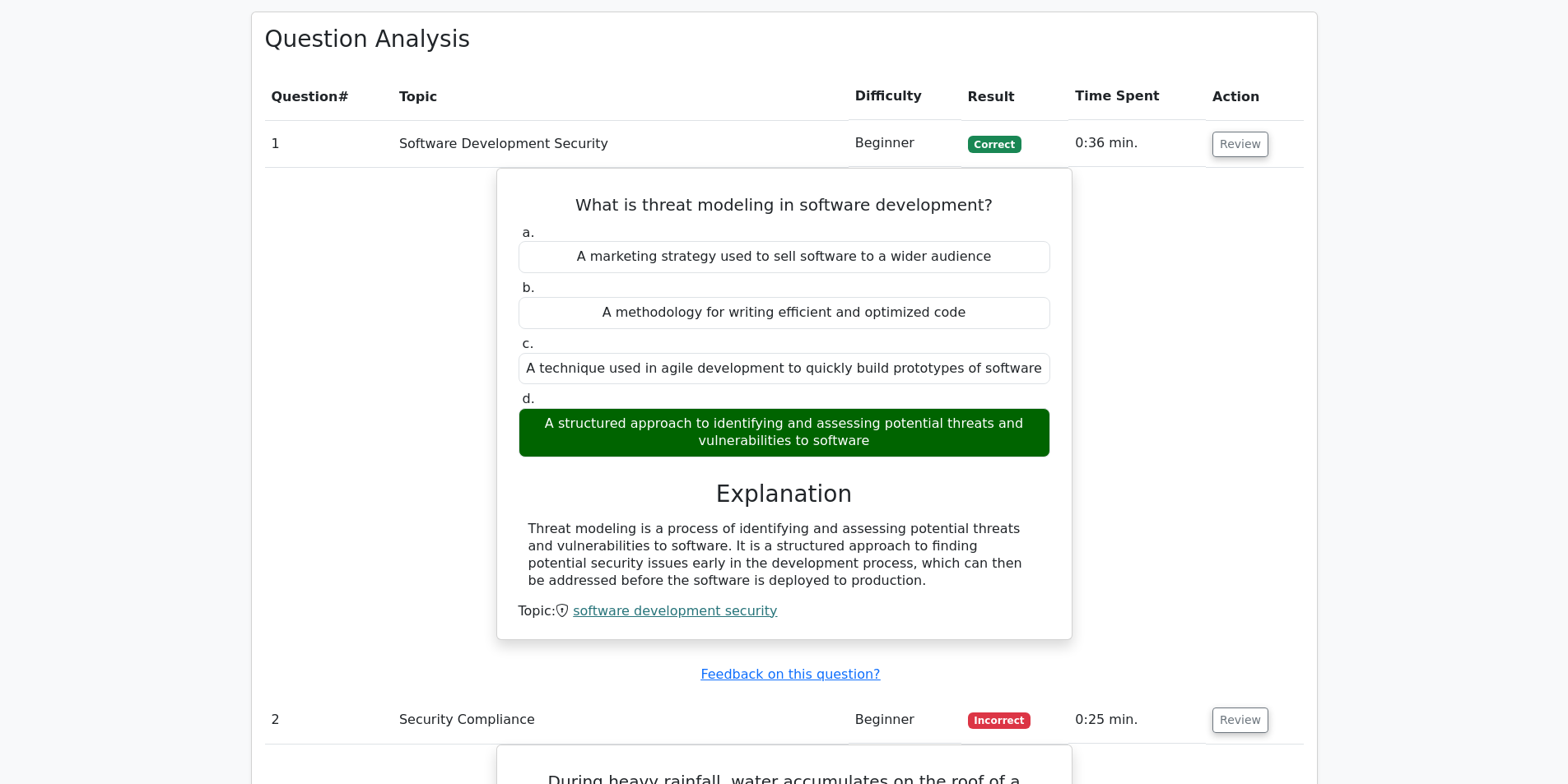
scroll to position [0, 0]
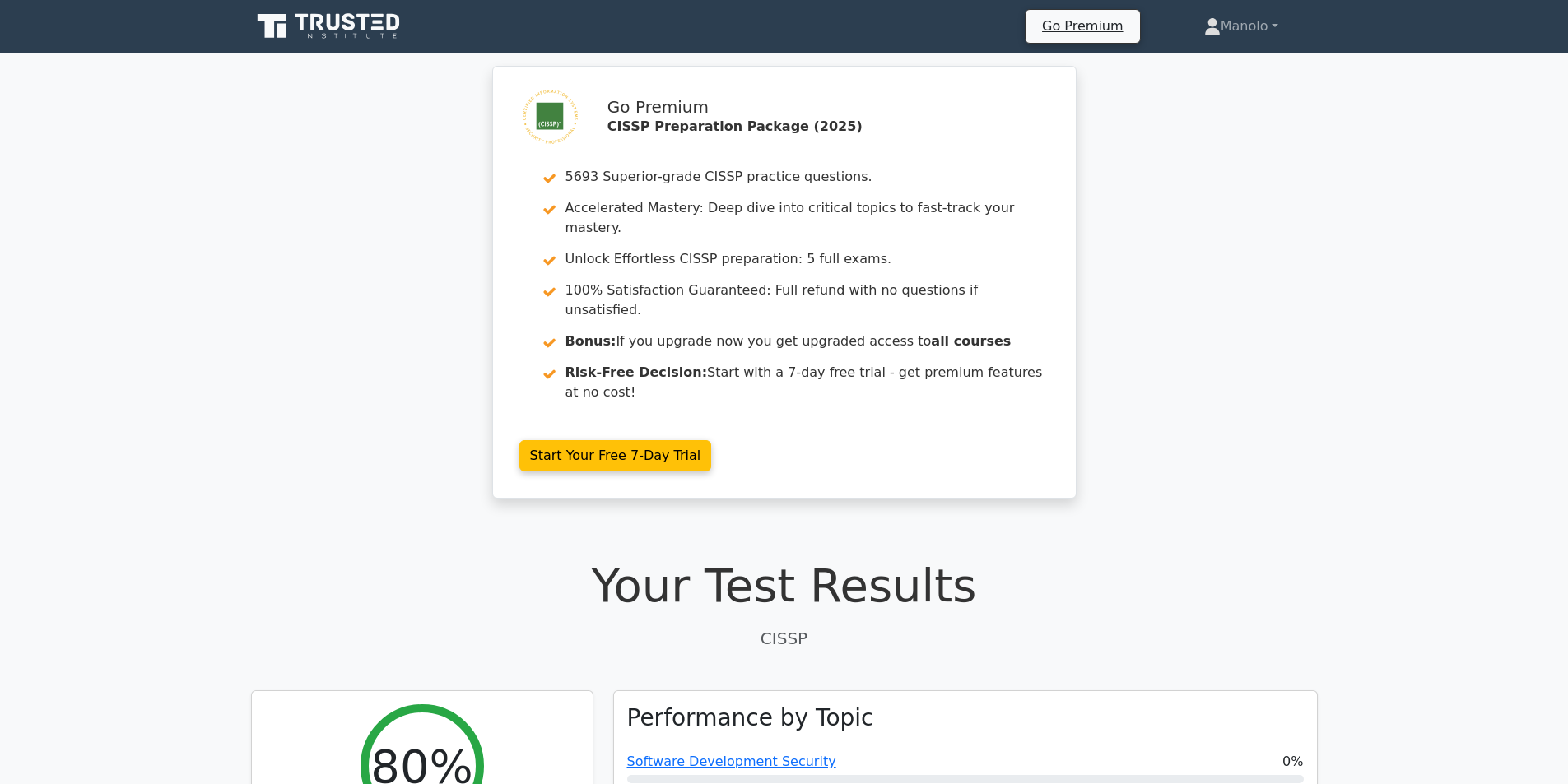
click at [21, 0] on nav "Go Premium [GEOGRAPHIC_DATA] Profile" at bounding box center [784, 26] width 1568 height 52
